Goal: Purchase product/service

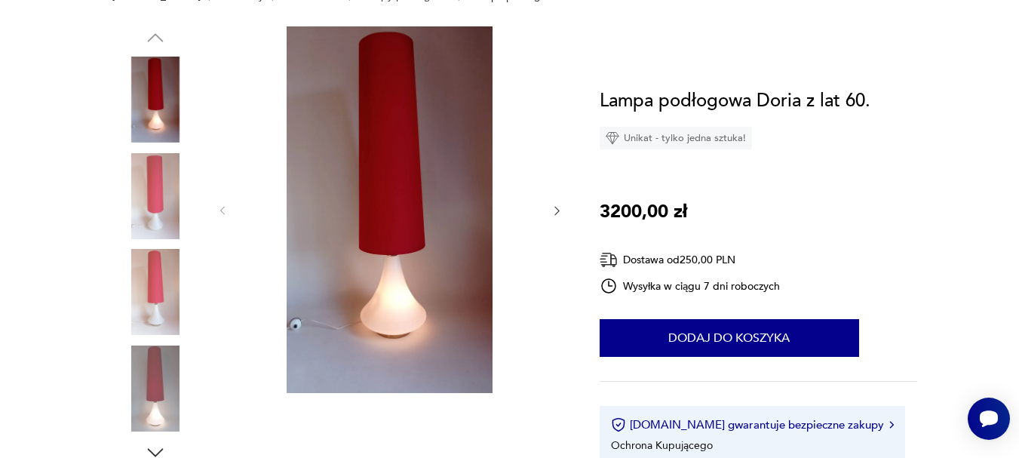
scroll to position [226, 0]
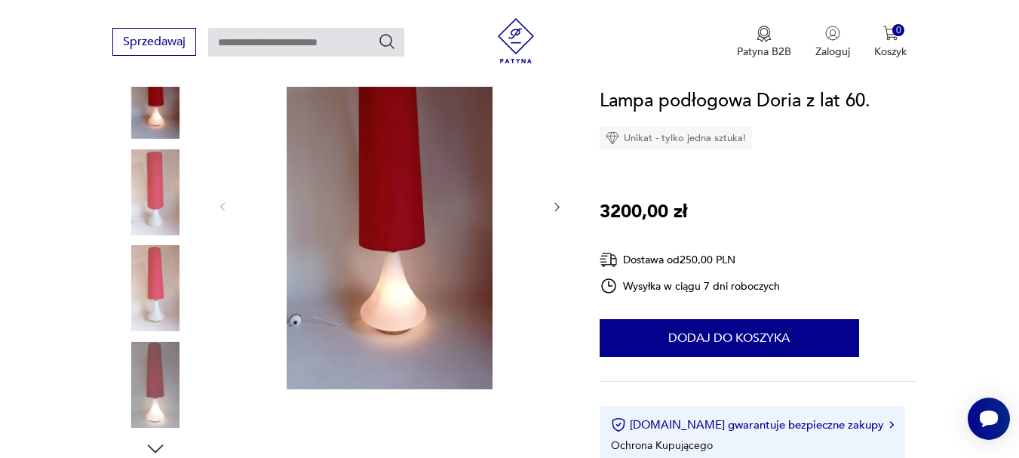
click at [163, 170] on img at bounding box center [155, 192] width 86 height 86
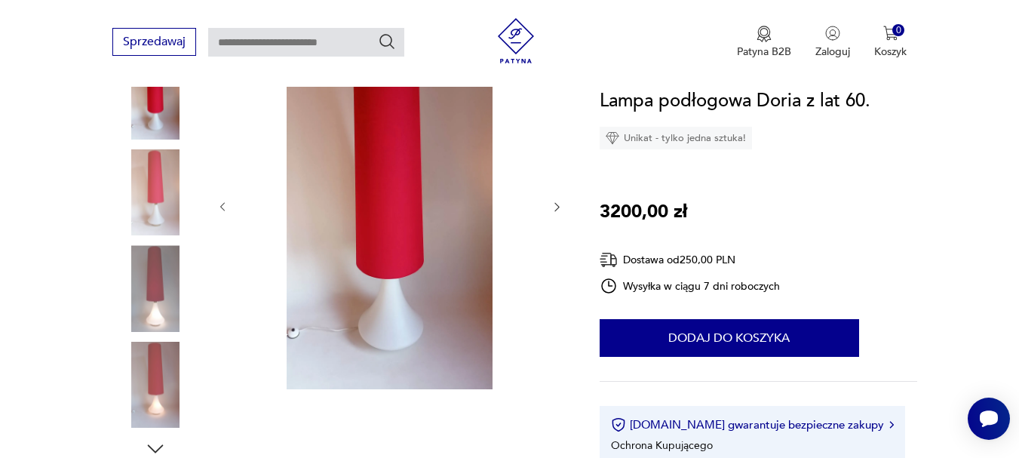
click at [162, 196] on img at bounding box center [155, 192] width 86 height 86
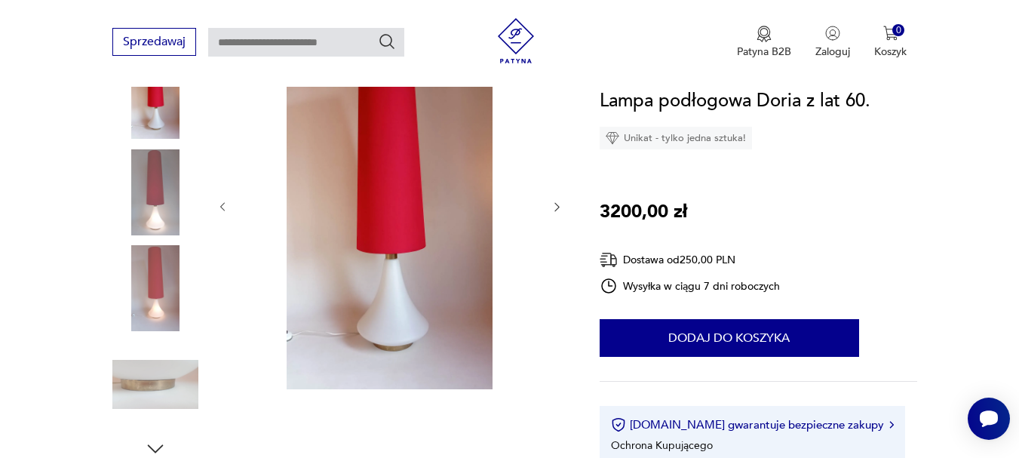
click at [165, 274] on img at bounding box center [155, 288] width 86 height 86
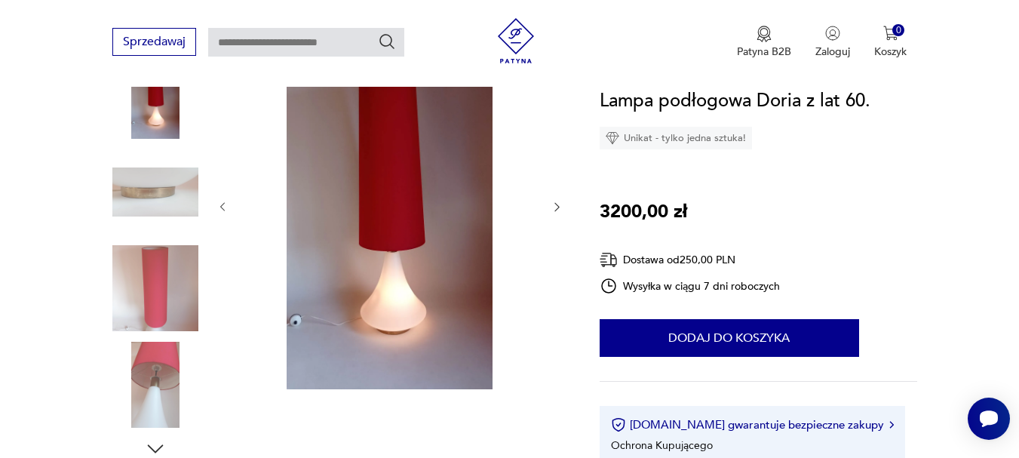
click at [155, 324] on img at bounding box center [155, 288] width 86 height 86
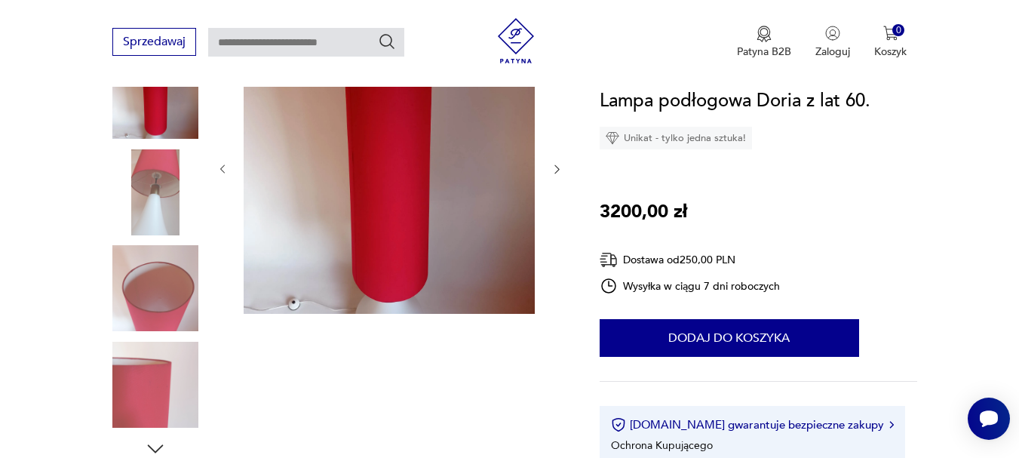
click at [156, 353] on img at bounding box center [155, 385] width 86 height 86
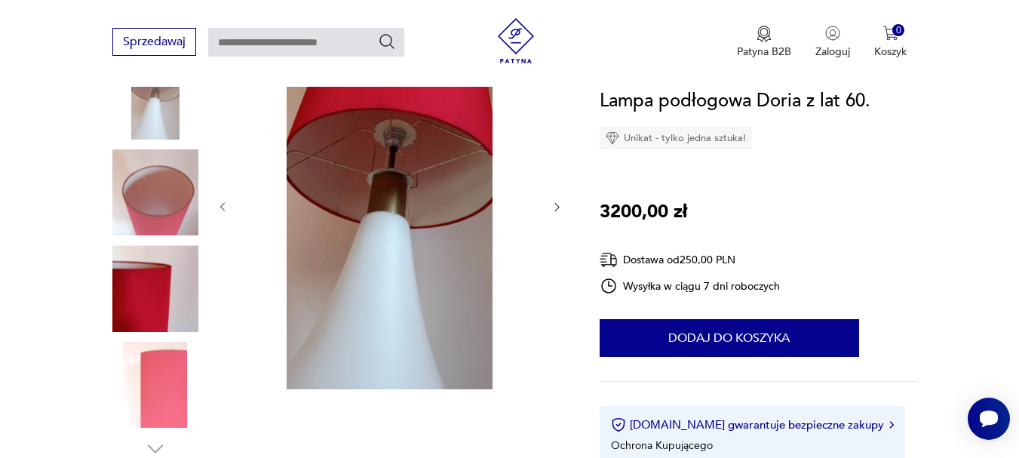
click at [153, 355] on img at bounding box center [155, 385] width 86 height 86
